Goal: Find specific fact: Find contact information

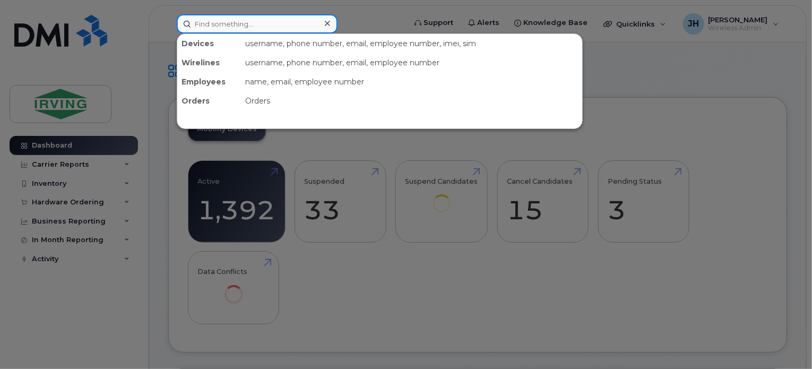
click at [225, 24] on input at bounding box center [257, 23] width 161 height 19
type input "0651"
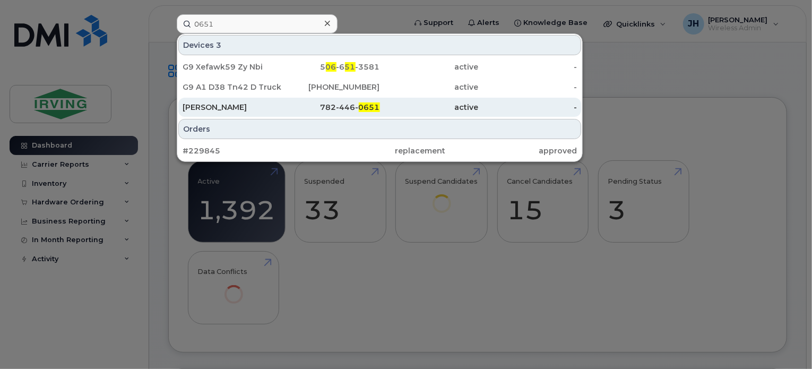
click at [251, 103] on div "[PERSON_NAME]" at bounding box center [232, 107] width 99 height 11
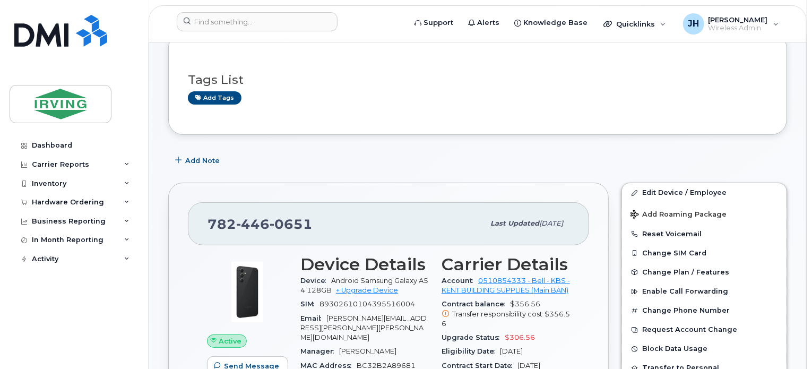
scroll to position [106, 0]
